Goal: Task Accomplishment & Management: Manage account settings

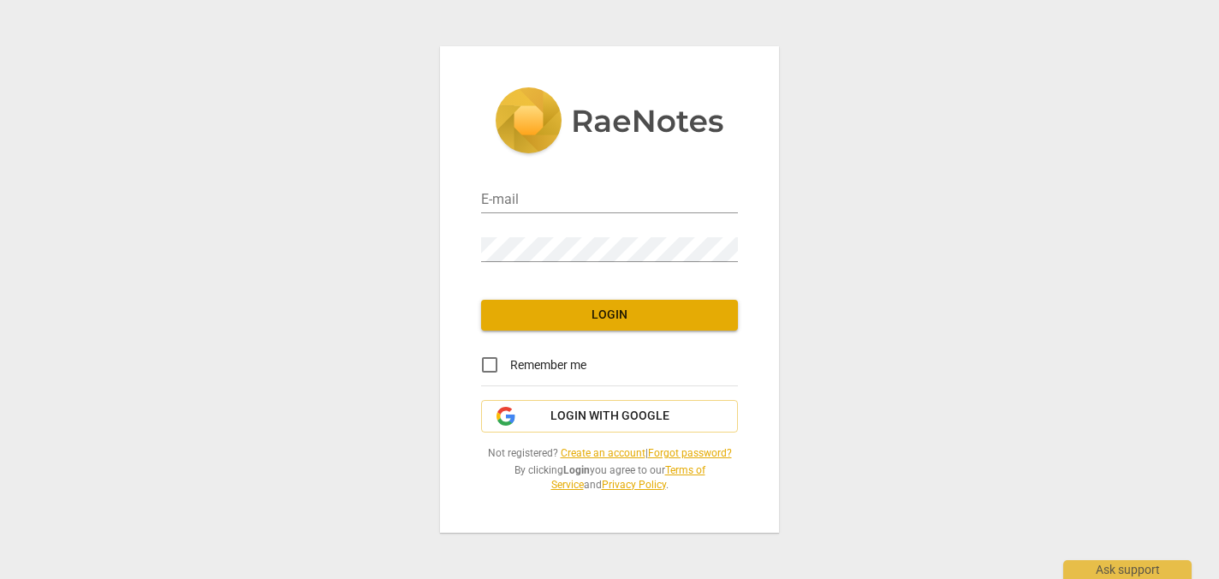
type input "[PERSON_NAME][EMAIL_ADDRESS][DOMAIN_NAME]"
click at [651, 313] on span "Login" at bounding box center [609, 314] width 229 height 17
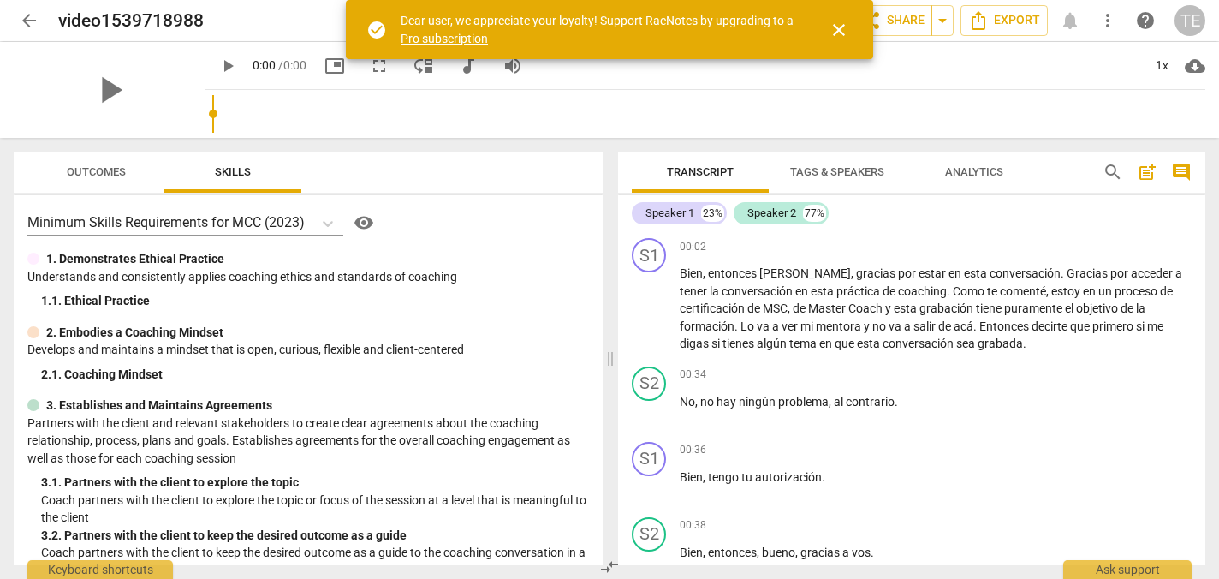
click at [27, 23] on span "arrow_back" at bounding box center [29, 20] width 21 height 21
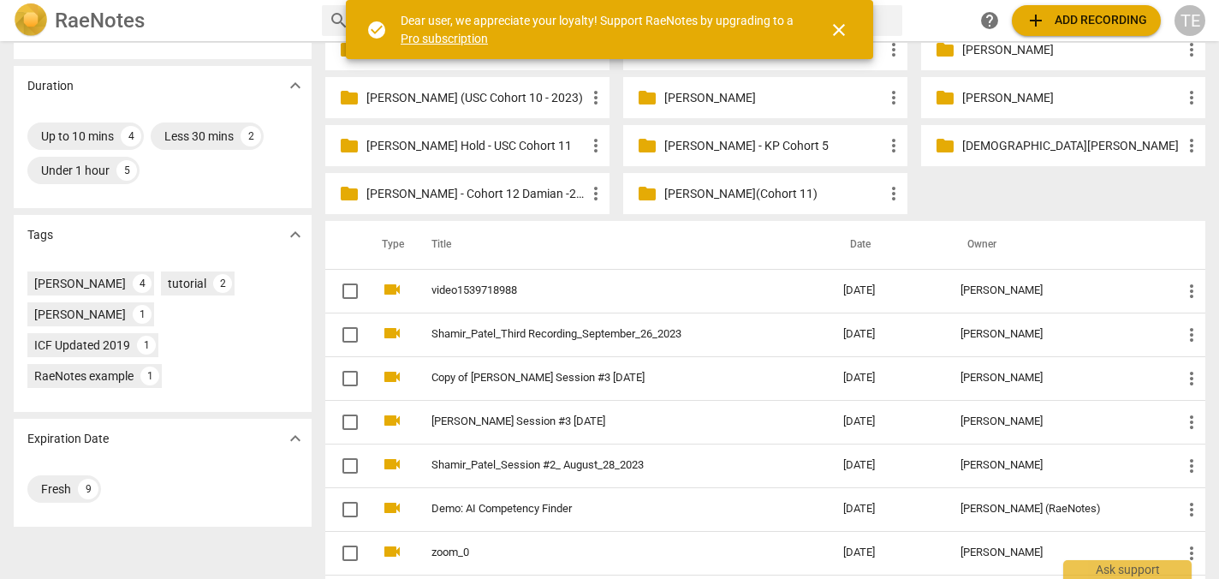
scroll to position [249, 0]
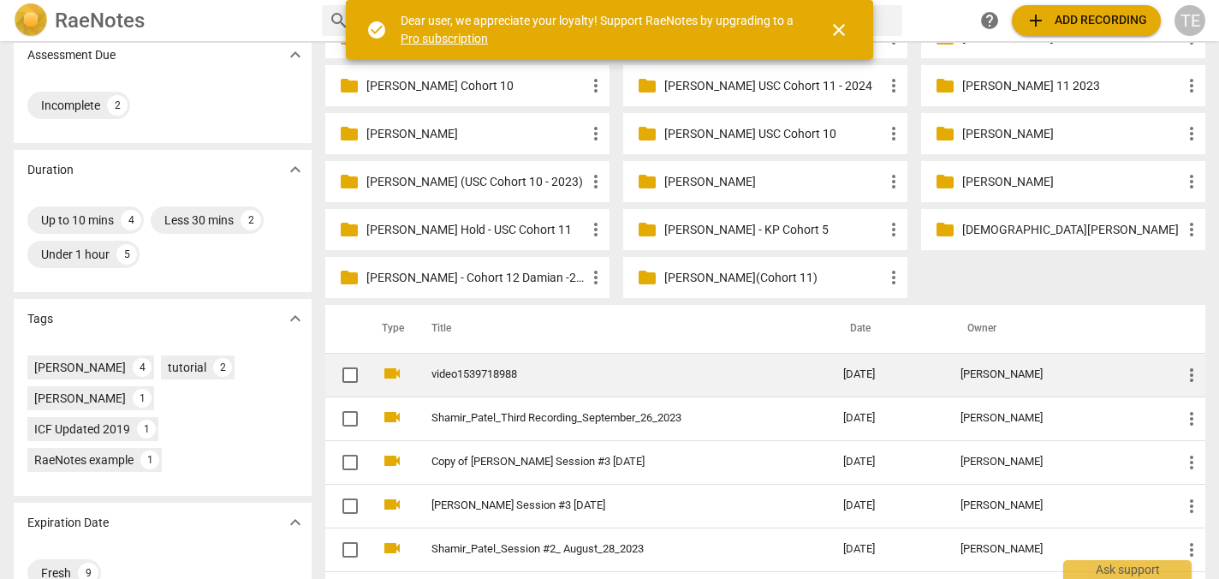
click at [585, 379] on link "video1539718988" at bounding box center [606, 374] width 350 height 13
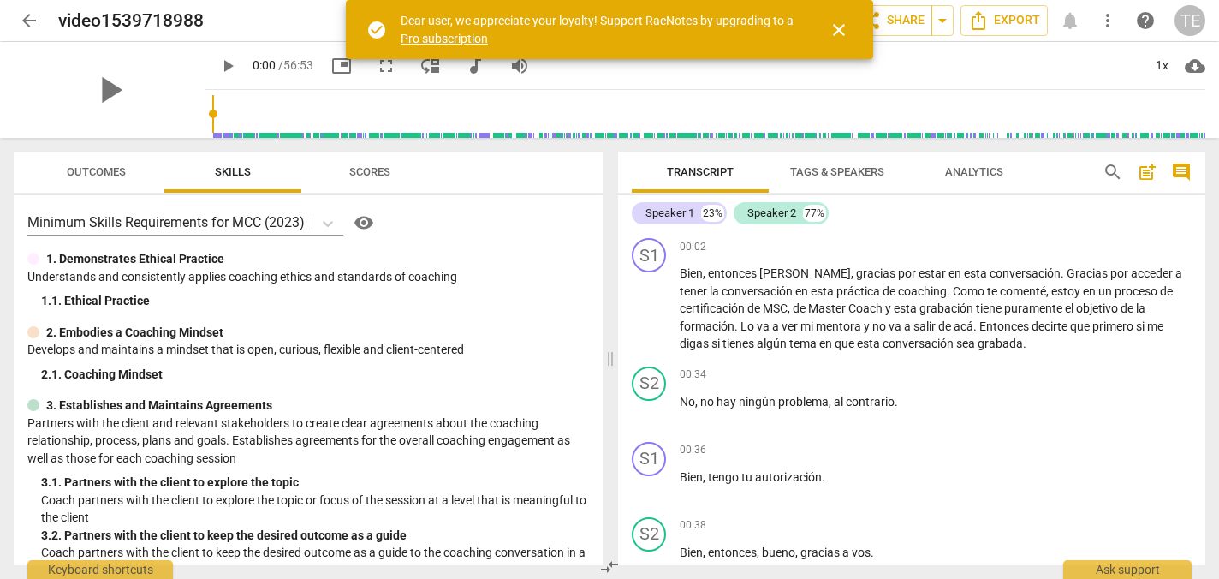
click at [26, 17] on span "arrow_back" at bounding box center [29, 20] width 21 height 21
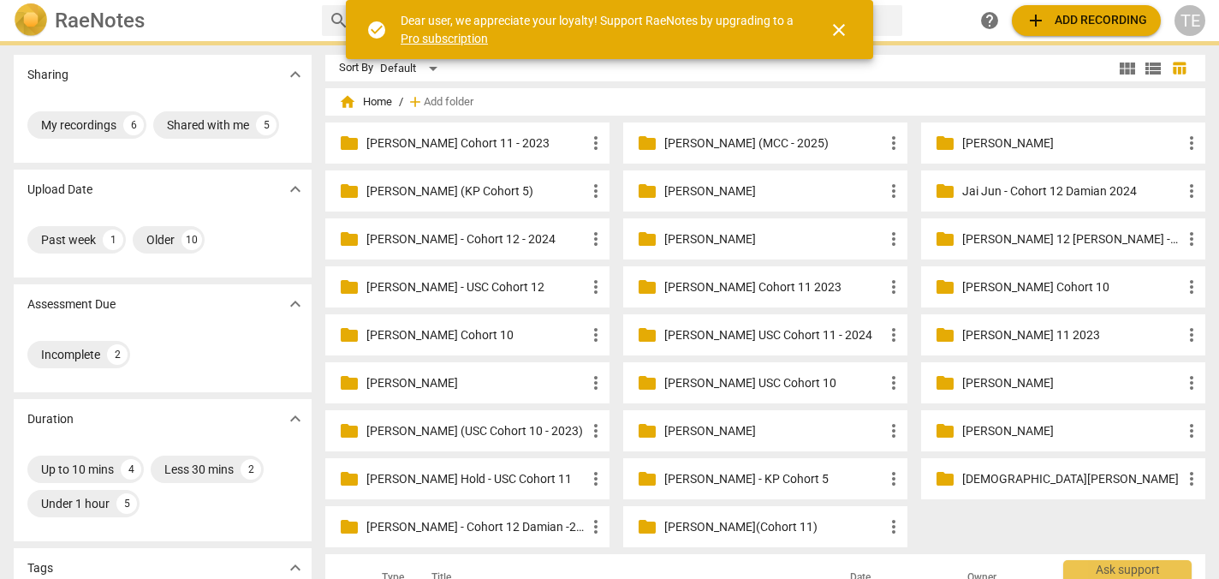
click at [721, 142] on p "[PERSON_NAME] (MCC - 2025)" at bounding box center [773, 143] width 219 height 18
click at [839, 27] on span "close" at bounding box center [839, 30] width 21 height 21
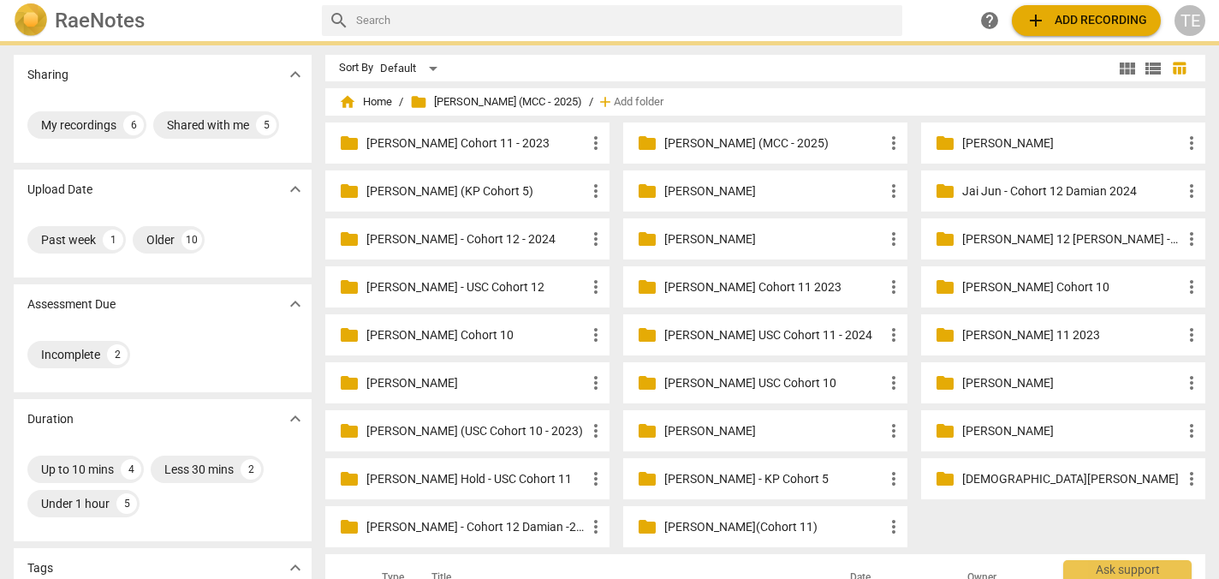
click at [722, 144] on p "[PERSON_NAME] (MCC - 2025)" at bounding box center [773, 143] width 219 height 18
click at [743, 139] on p "[PERSON_NAME] (MCC - 2025)" at bounding box center [773, 143] width 219 height 18
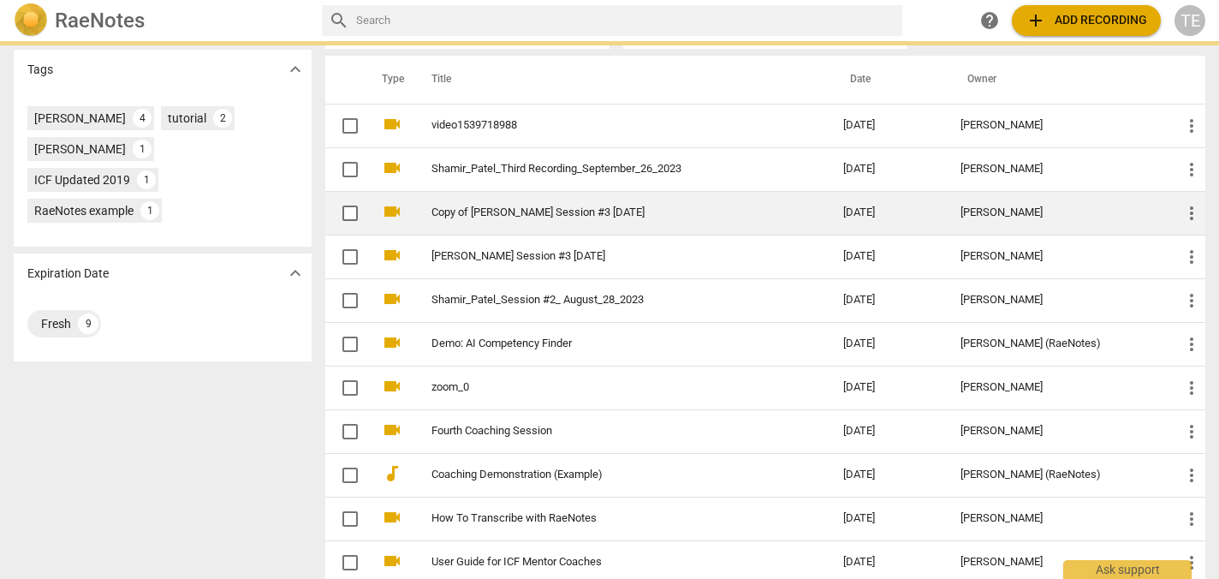
scroll to position [158, 0]
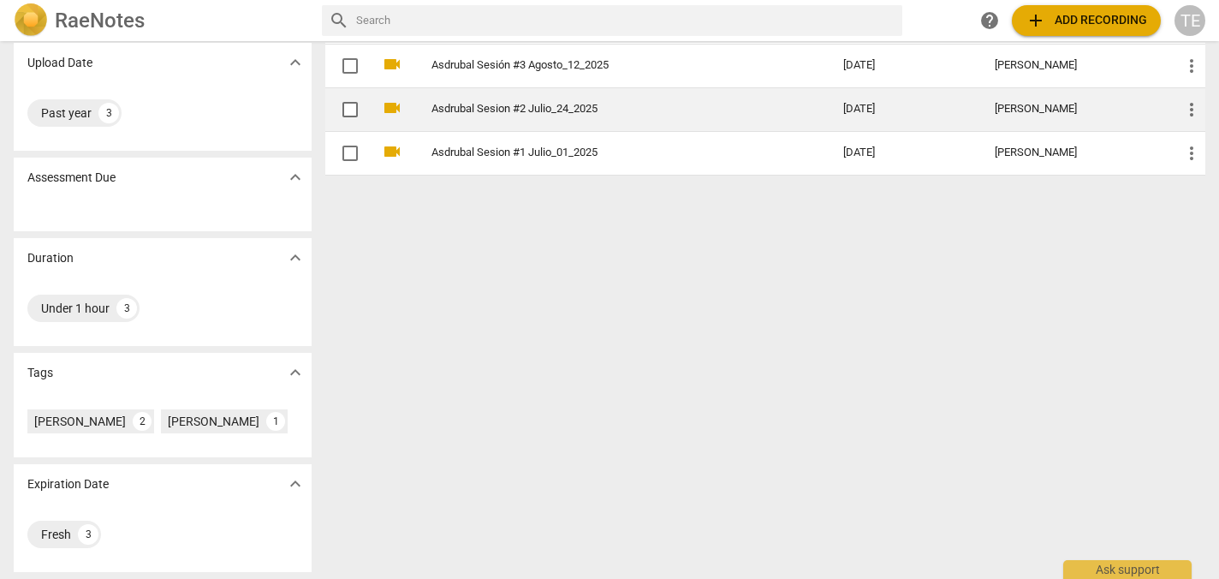
click at [609, 103] on link "Asdrubal Sesion #2 Julio_24_2025" at bounding box center [606, 109] width 350 height 13
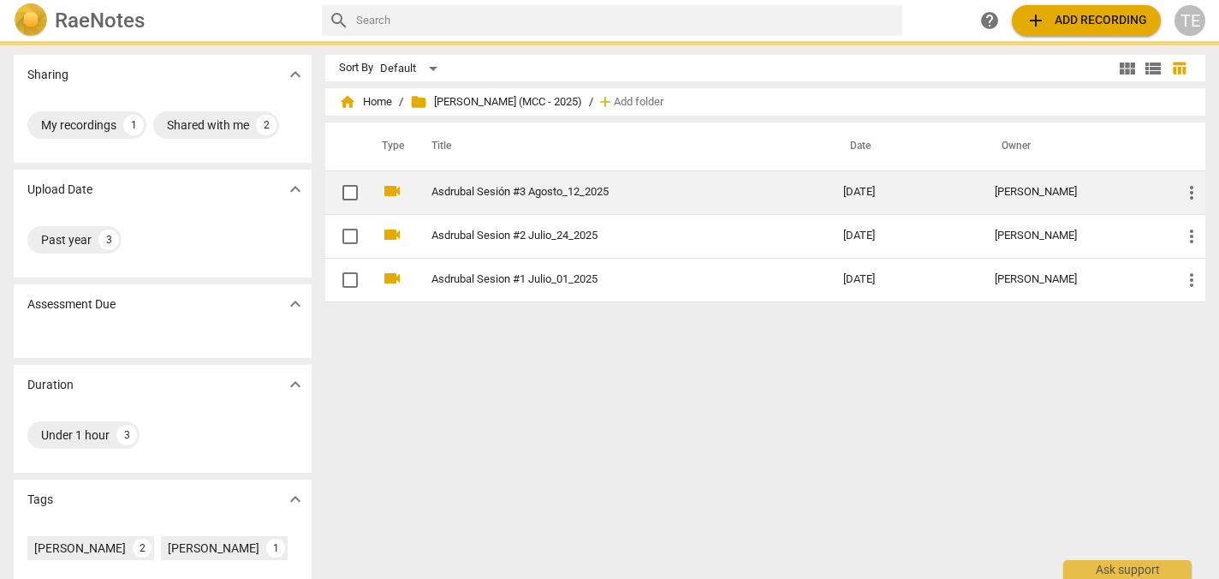
click at [534, 188] on link "Asdrubal Sesión #3 Agosto_12_2025" at bounding box center [606, 192] width 350 height 13
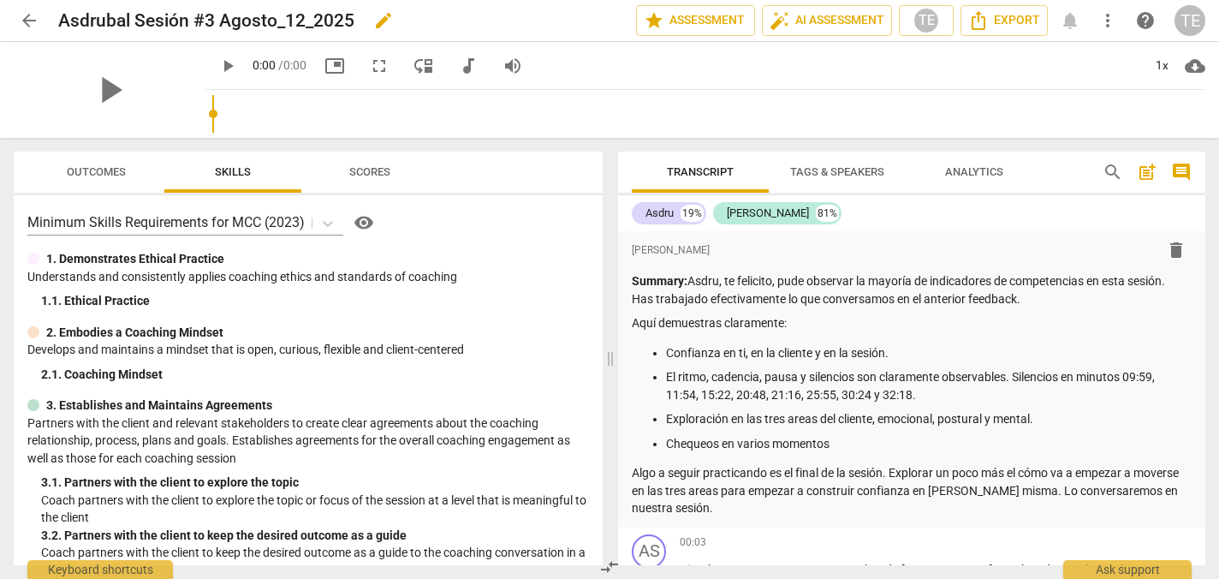
click at [360, 19] on div "Asdrubal Sesión #3 Agosto_12_2025 edit" at bounding box center [340, 20] width 564 height 31
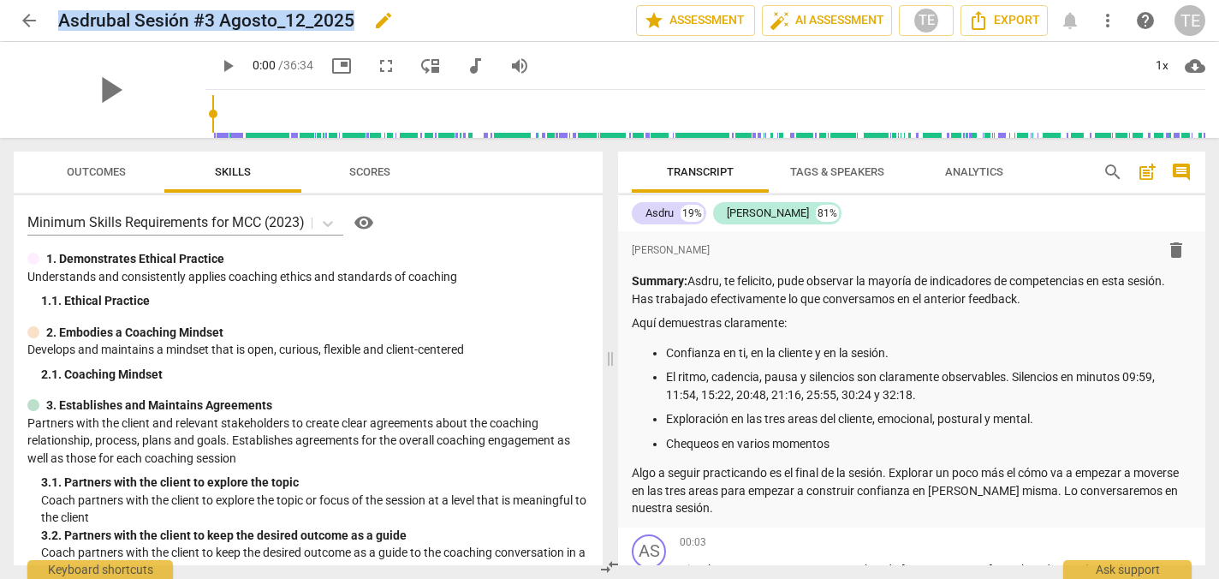
drag, startPoint x: 352, startPoint y: 20, endPoint x: 61, endPoint y: 20, distance: 291.0
click at [61, 20] on h2 "Asdrubal Sesión #3 Agosto_12_2025" at bounding box center [206, 20] width 296 height 21
copy h2 "Asdrubal Sesión #3 Agosto_12_2025"
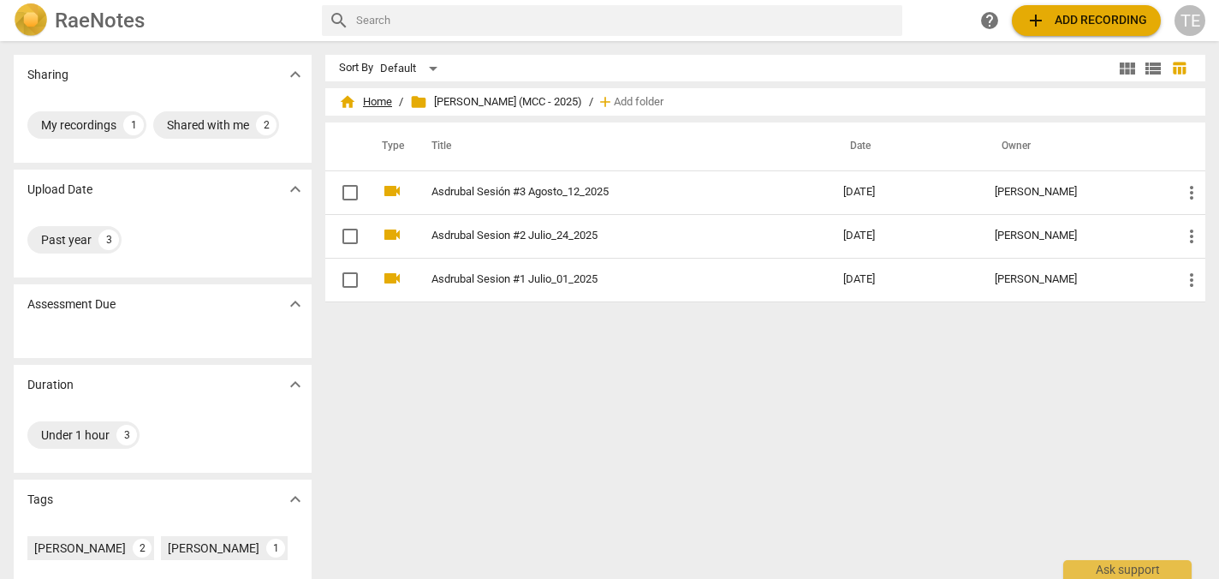
click at [375, 101] on span "home Home" at bounding box center [365, 101] width 53 height 17
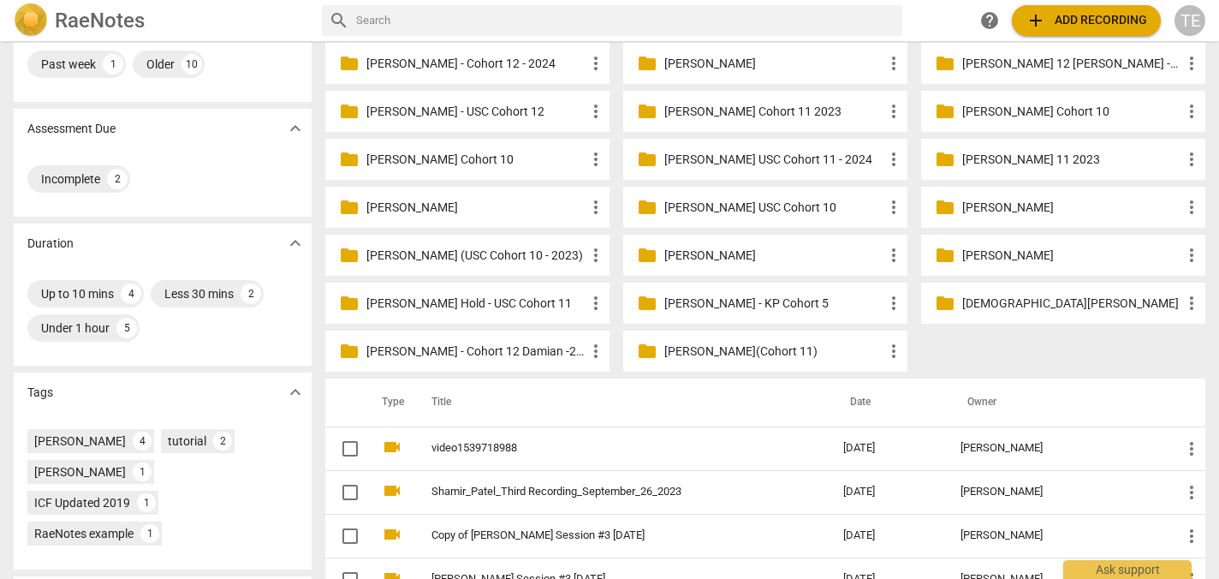
scroll to position [228, 0]
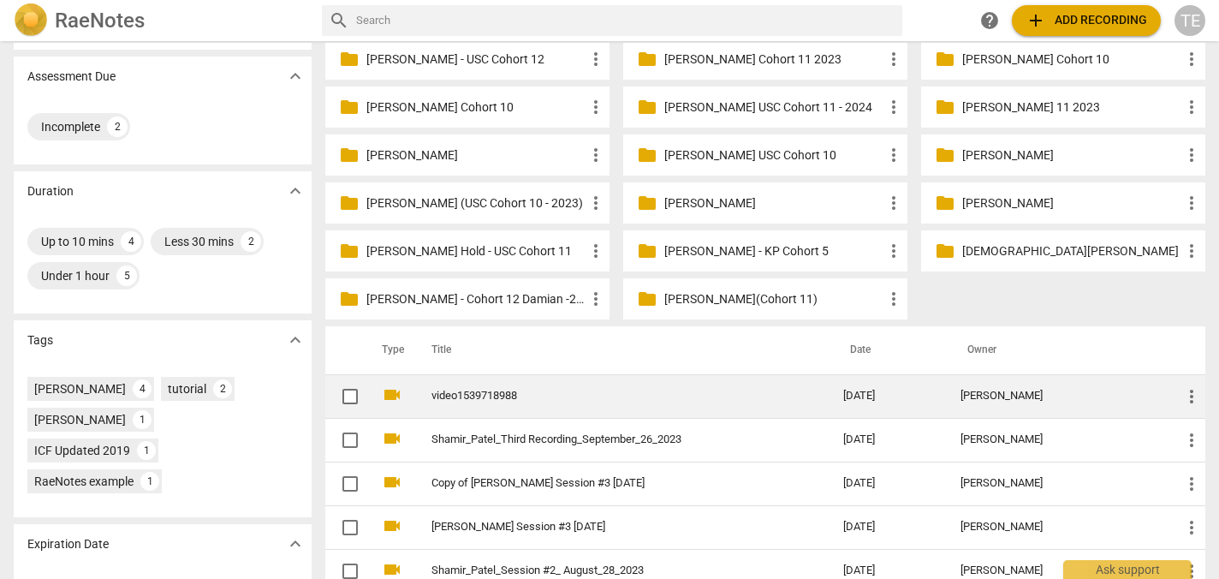
click at [488, 402] on td "video1539718988" at bounding box center [620, 396] width 419 height 44
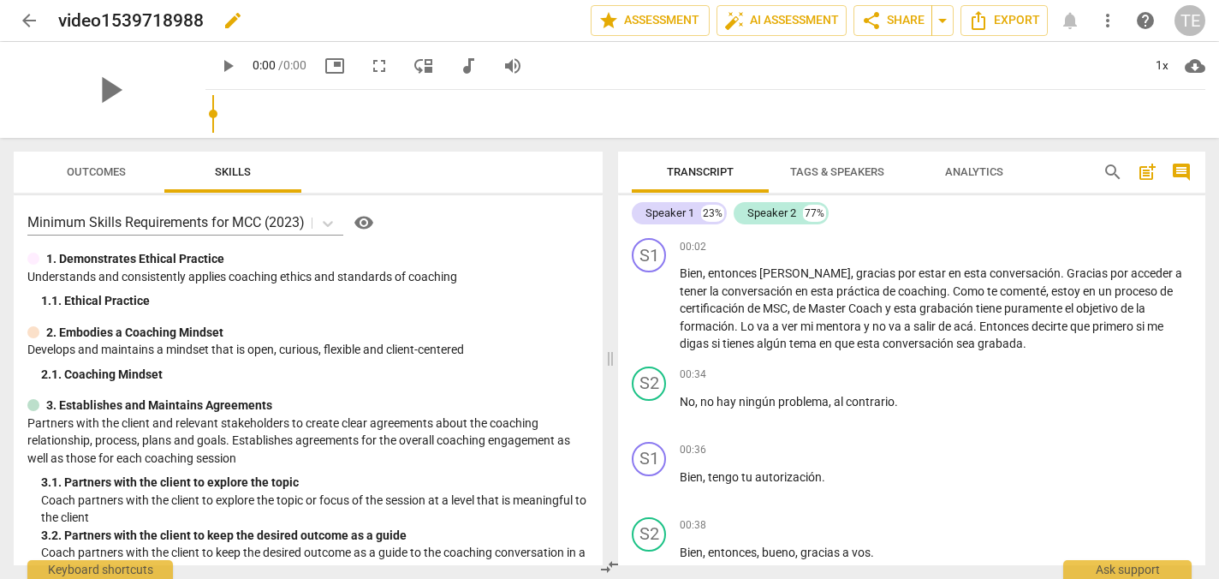
click at [228, 20] on span "edit" at bounding box center [233, 20] width 21 height 21
type input "v"
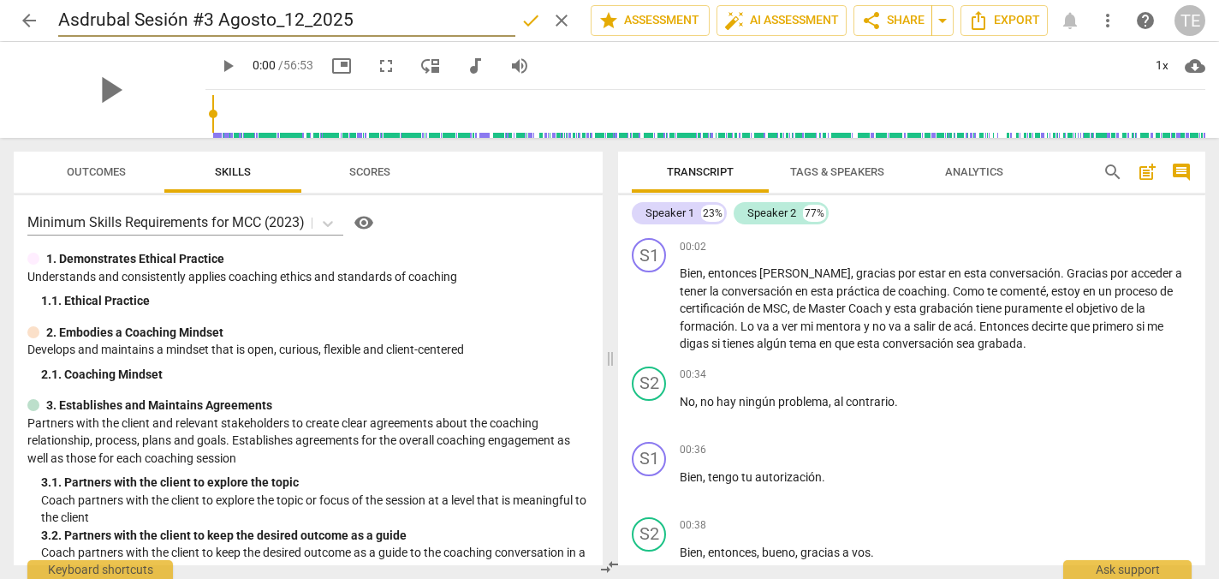
click at [211, 21] on input "Asdrubal Sesión #3 Agosto_12_2025" at bounding box center [286, 20] width 457 height 33
click at [274, 24] on input "Asdrubal Sesión #4 Agosto_12_2025" at bounding box center [286, 20] width 457 height 33
type input "Asdrubal Sesión #4 Octubre_10_2025"
click at [544, 234] on div "Minimum Skills Requirements for MCC (2023) visibility" at bounding box center [308, 222] width 562 height 27
click at [97, 86] on span "play_arrow" at bounding box center [109, 90] width 45 height 45
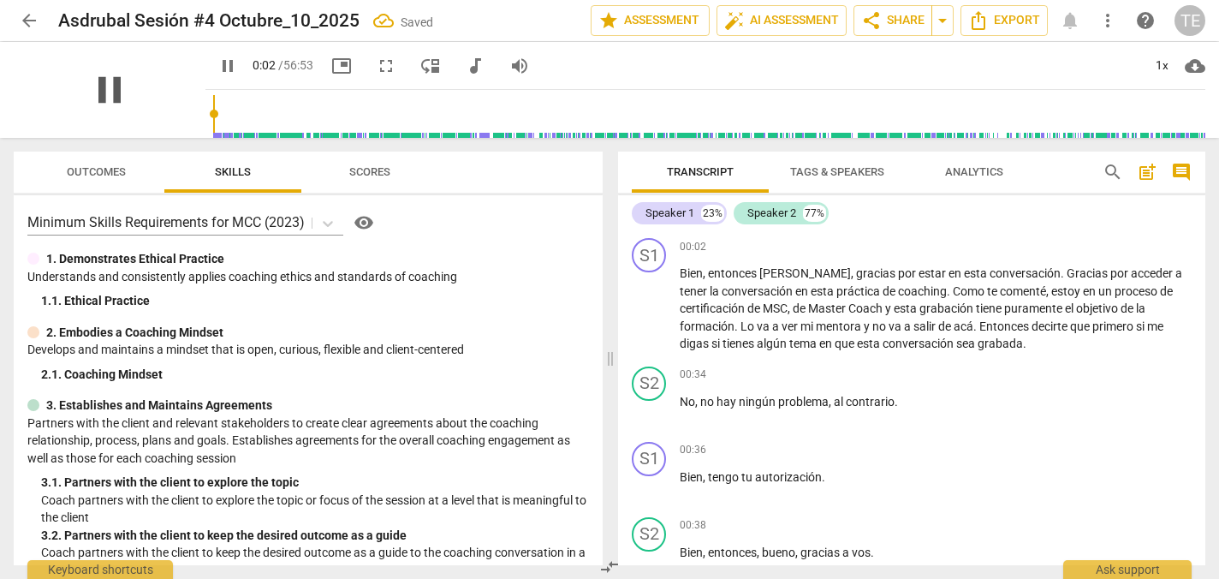
click at [104, 90] on span "pause" at bounding box center [109, 90] width 45 height 45
type input "3"
